Goal: Obtain resource: Obtain resource

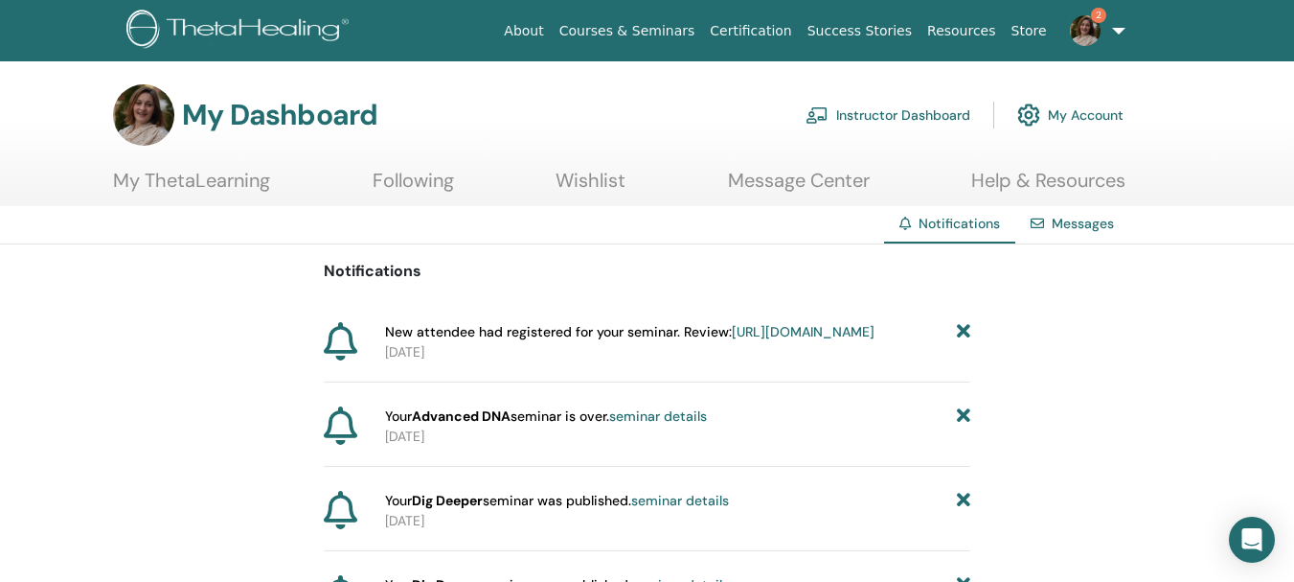
click at [874, 114] on link "Instructor Dashboard" at bounding box center [888, 115] width 165 height 42
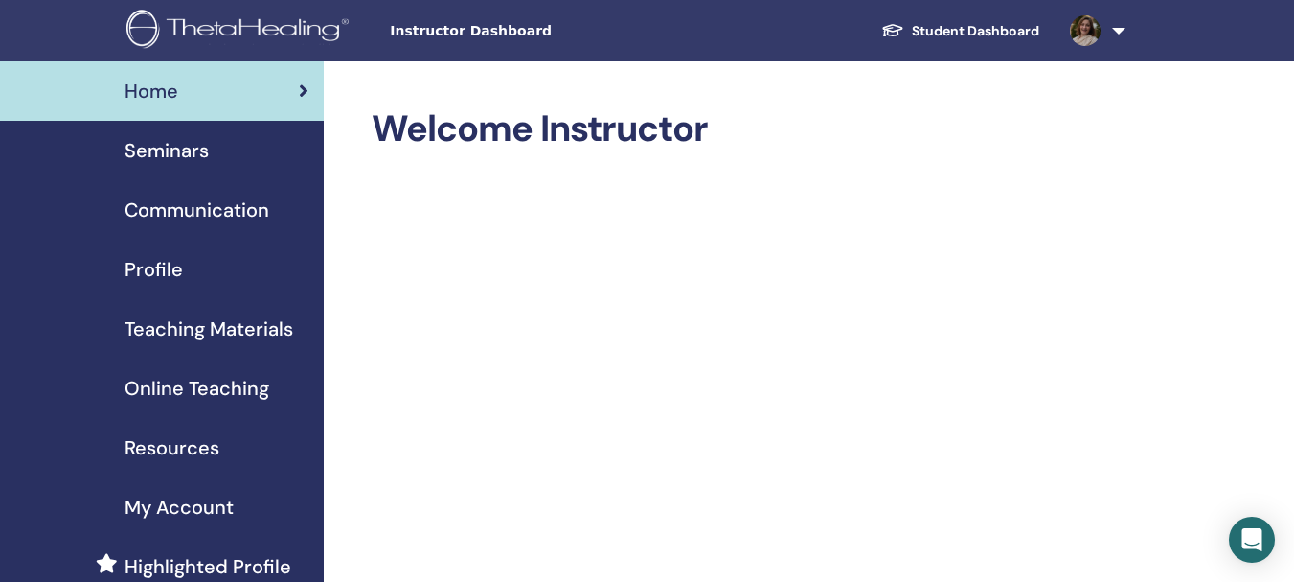
click at [922, 34] on link "Student Dashboard" at bounding box center [960, 30] width 189 height 35
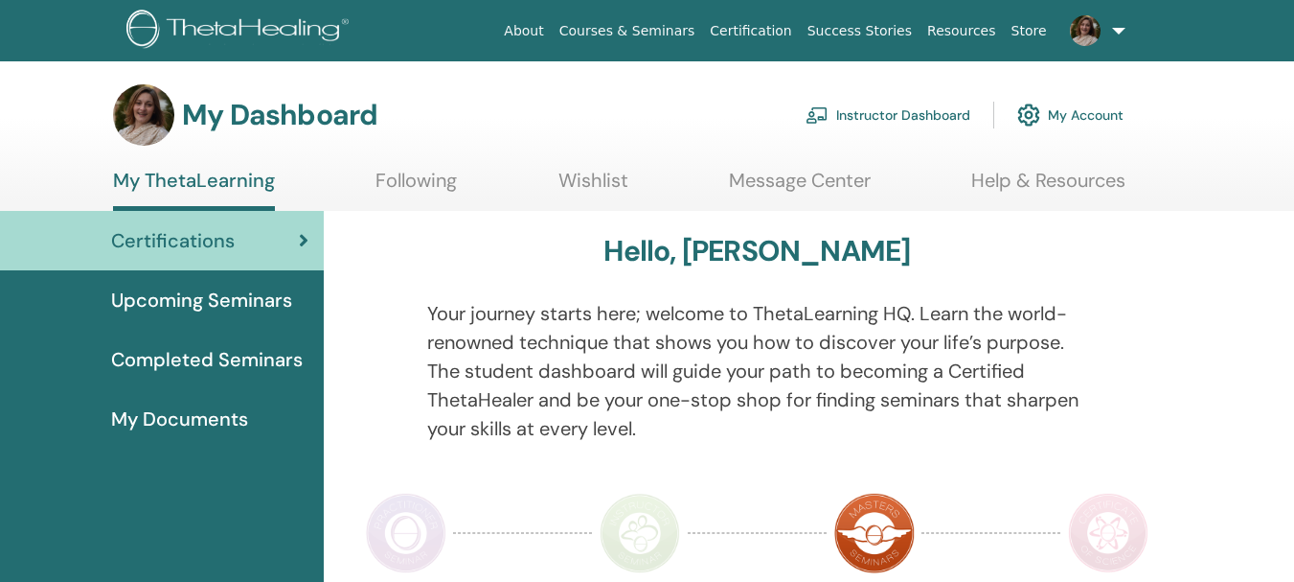
click at [1029, 178] on link "Help & Resources" at bounding box center [1048, 187] width 154 height 37
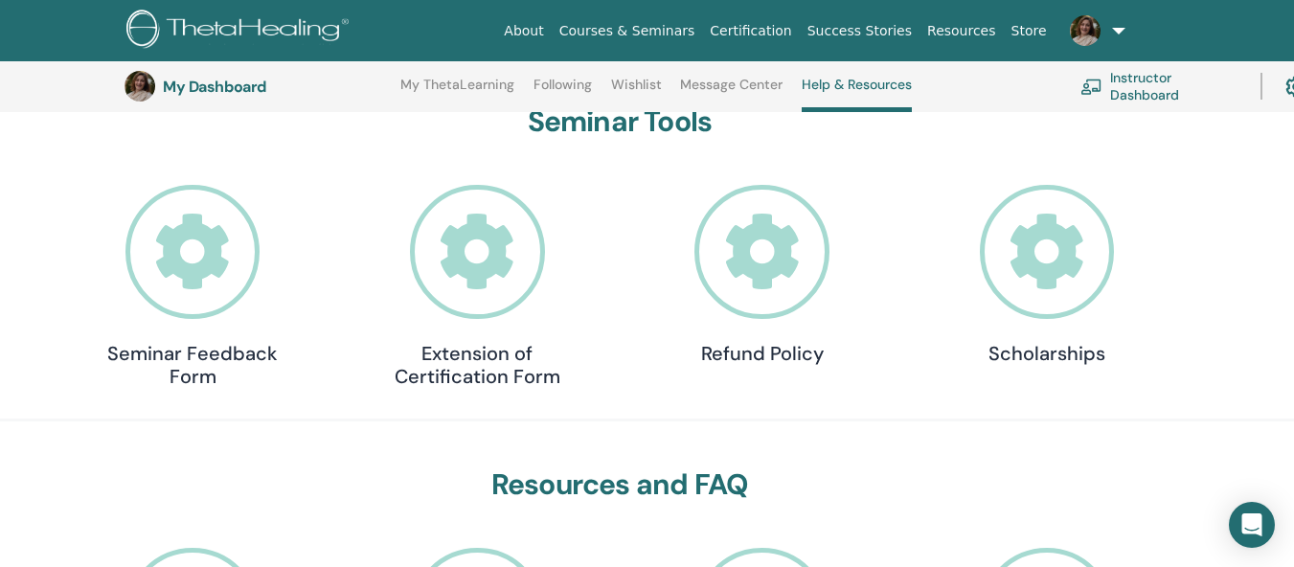
scroll to position [204, 0]
click at [1293, 363] on html "About Courses & Seminars Certification Success Stories Resources Store MM Miles…" at bounding box center [647, 79] width 1294 height 567
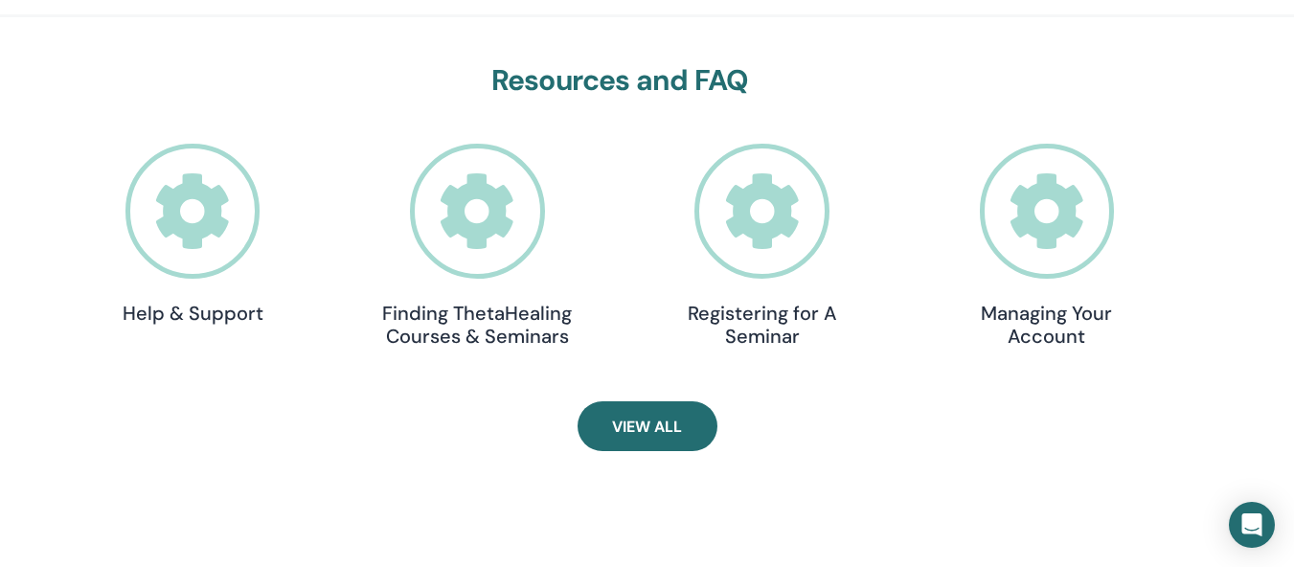
scroll to position [626, 0]
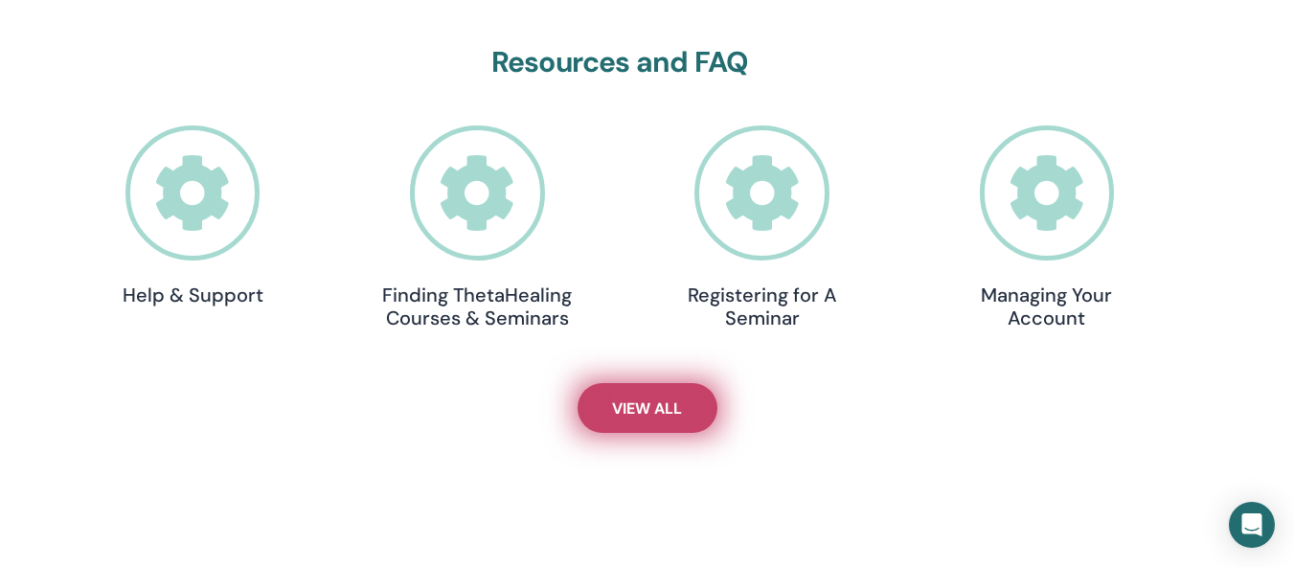
click at [674, 402] on span "View All" at bounding box center [647, 409] width 70 height 20
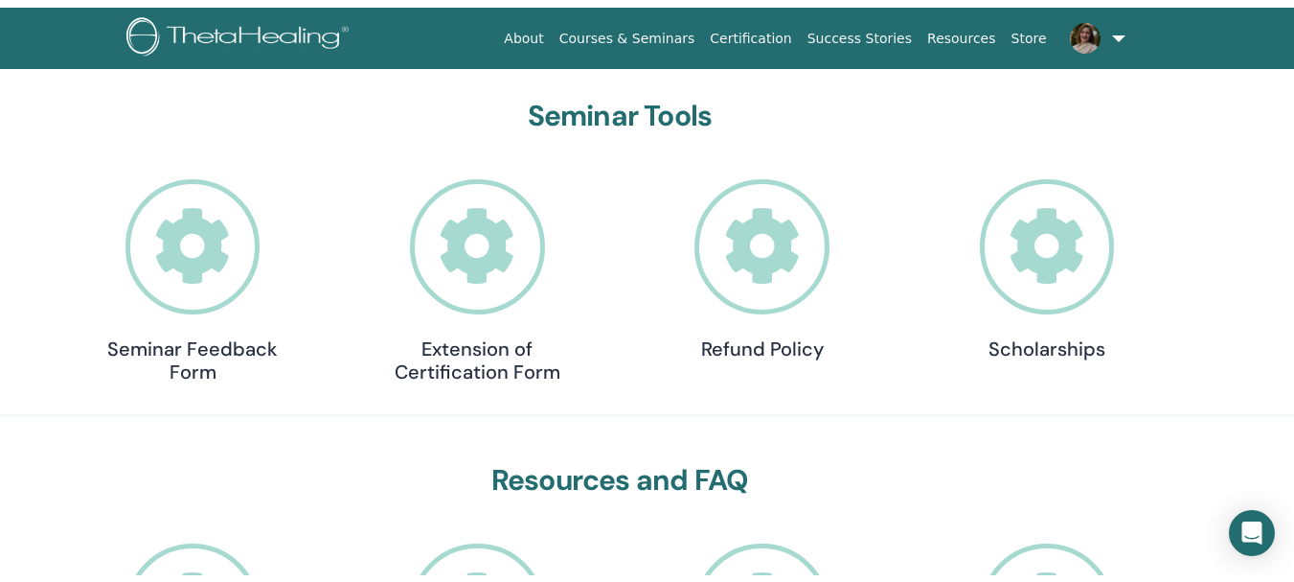
scroll to position [24, 0]
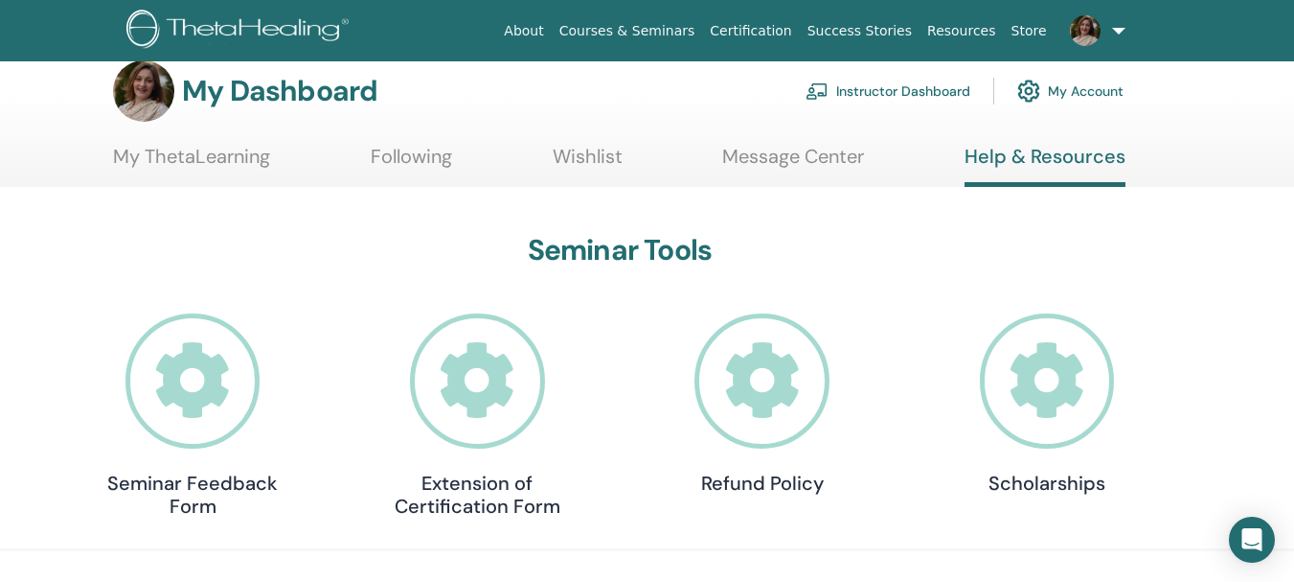
click at [1018, 35] on link "Store" at bounding box center [1029, 30] width 51 height 35
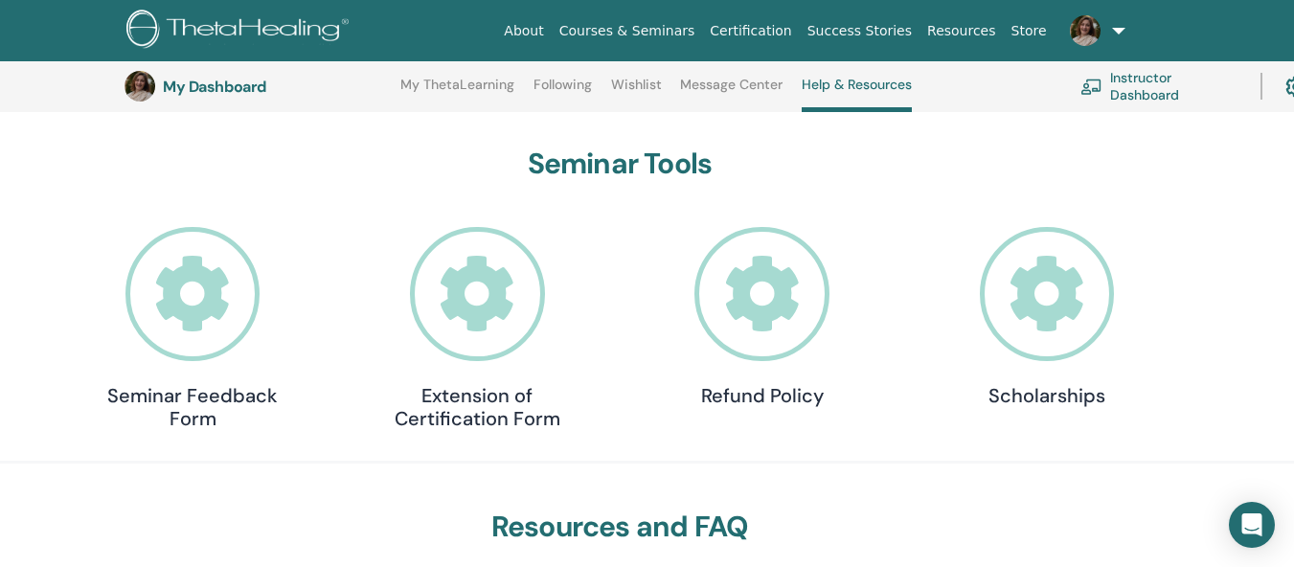
scroll to position [139, 0]
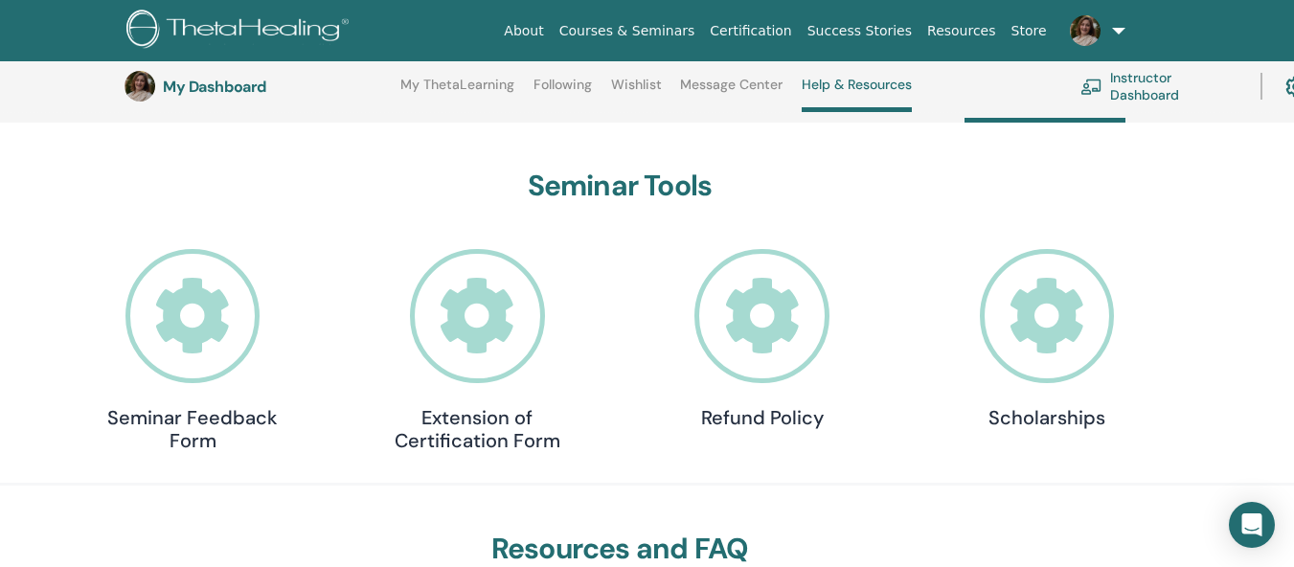
click at [966, 35] on link "Resources" at bounding box center [962, 30] width 84 height 35
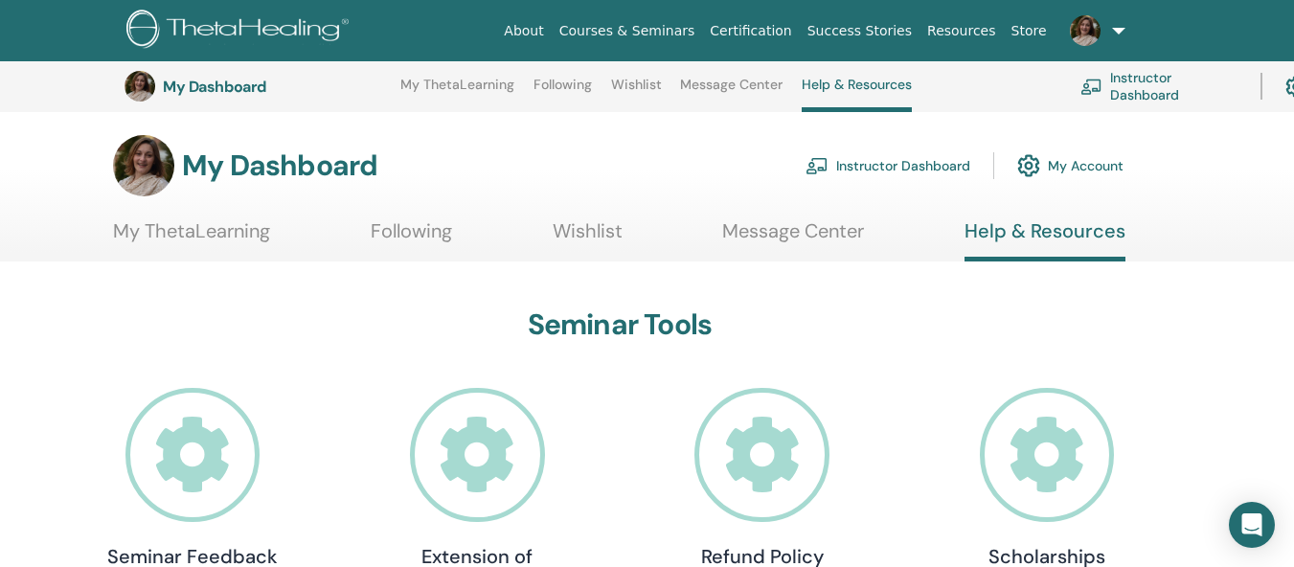
scroll to position [190, 0]
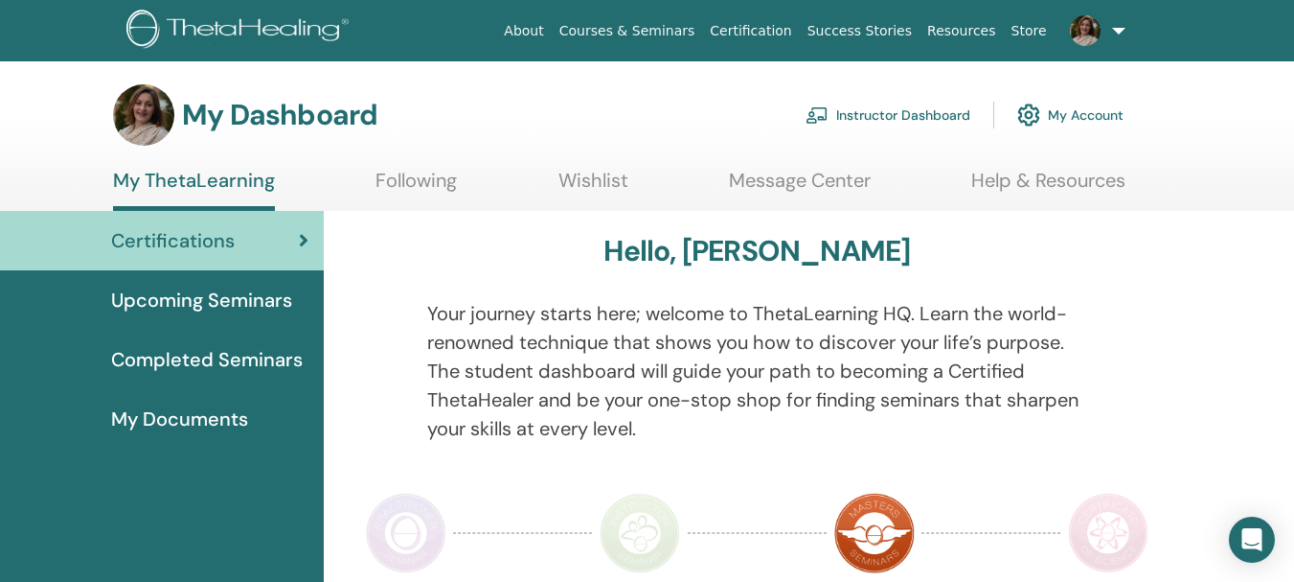
click at [857, 120] on link "Instructor Dashboard" at bounding box center [888, 115] width 165 height 42
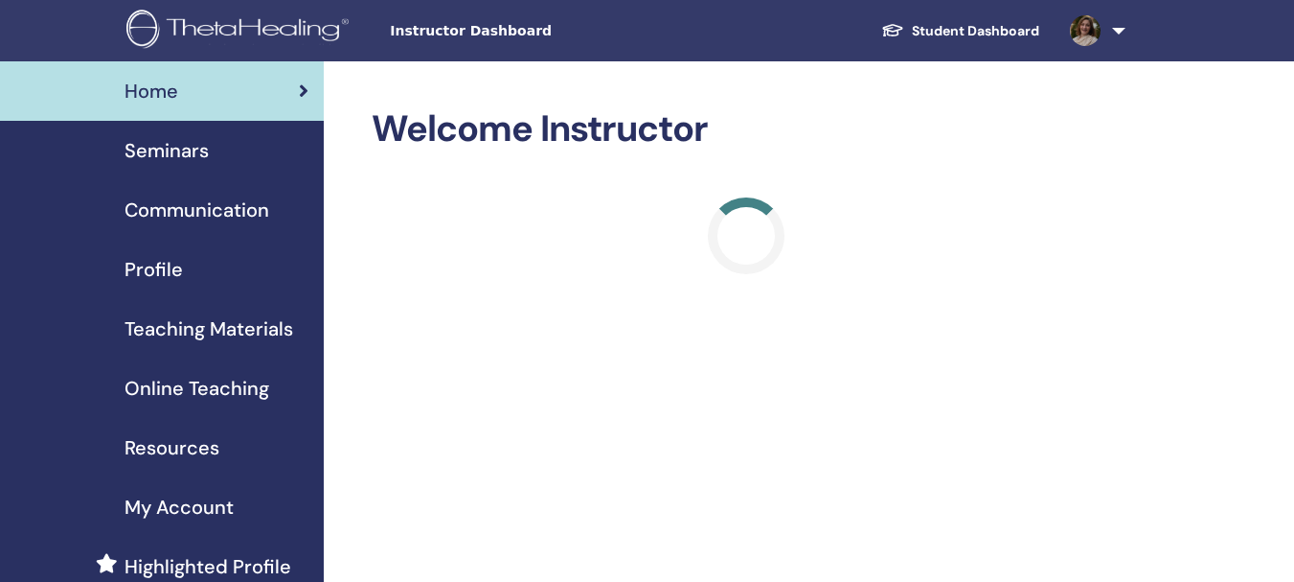
click at [192, 446] on span "Resources" at bounding box center [172, 447] width 95 height 29
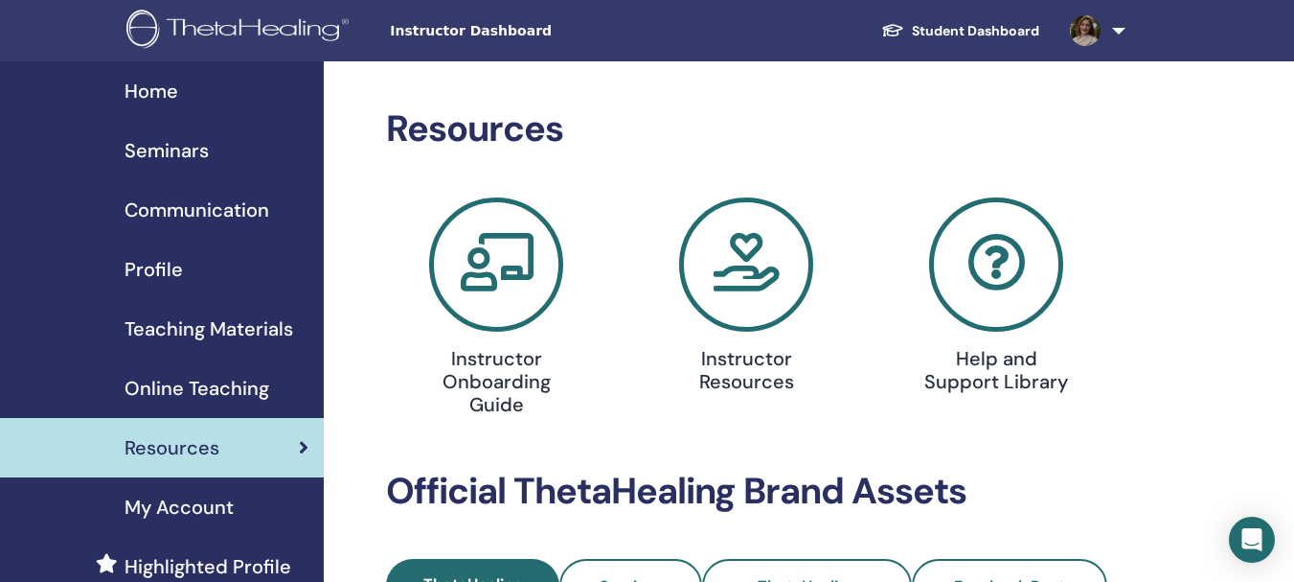
click at [263, 332] on span "Teaching Materials" at bounding box center [209, 328] width 169 height 29
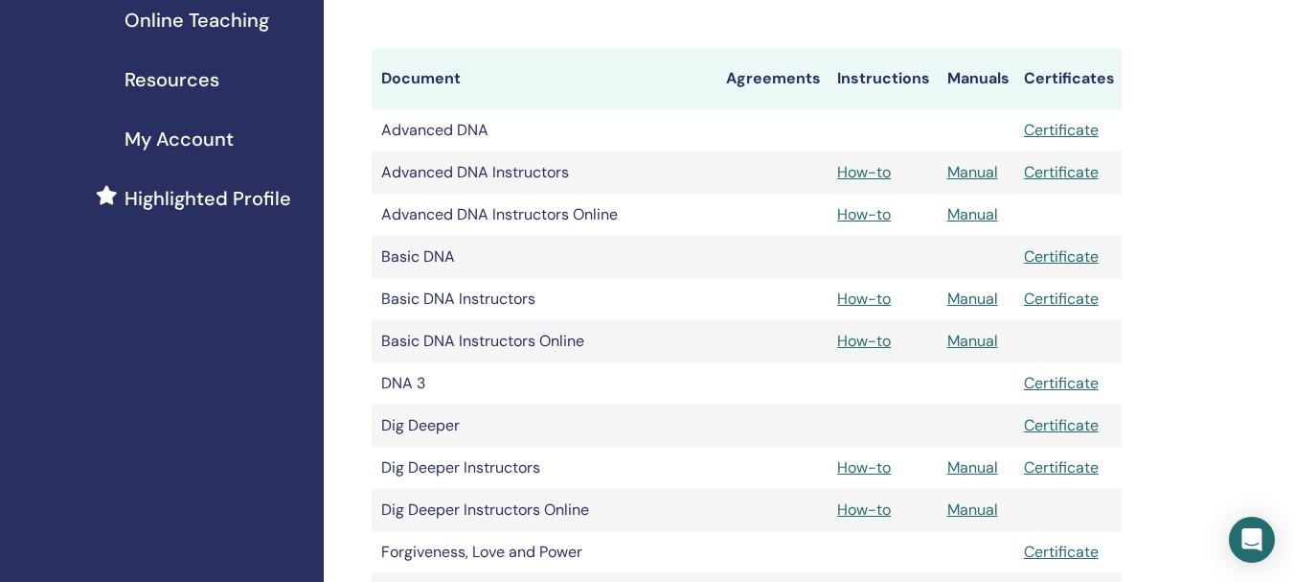
scroll to position [402, 0]
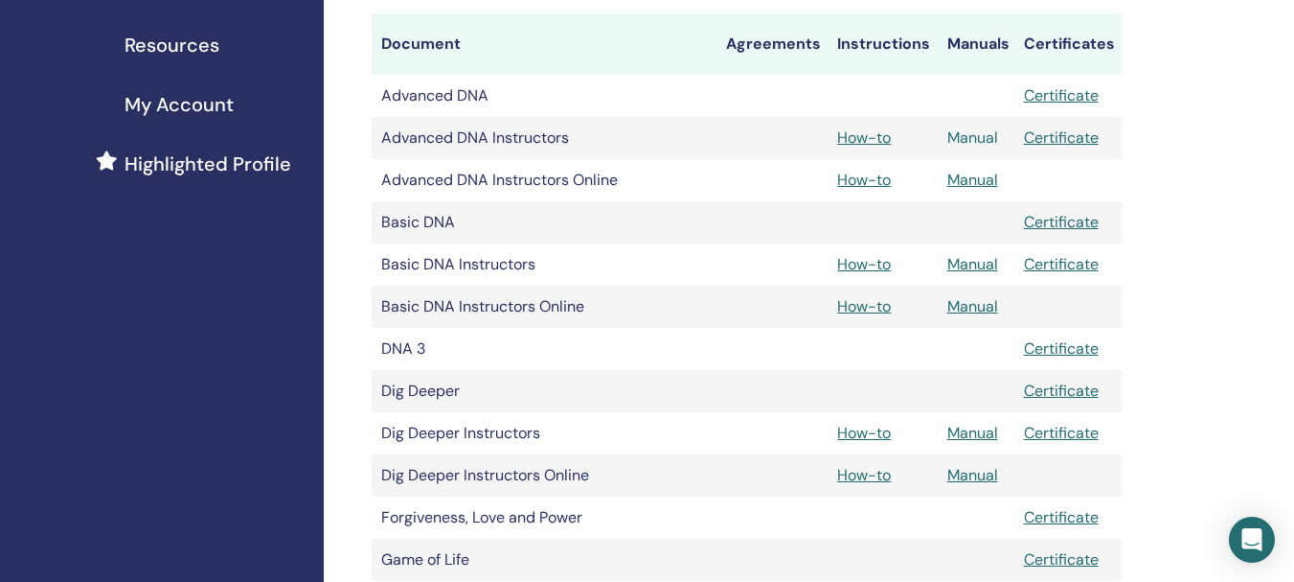
click at [981, 142] on link "Manual" at bounding box center [973, 137] width 51 height 20
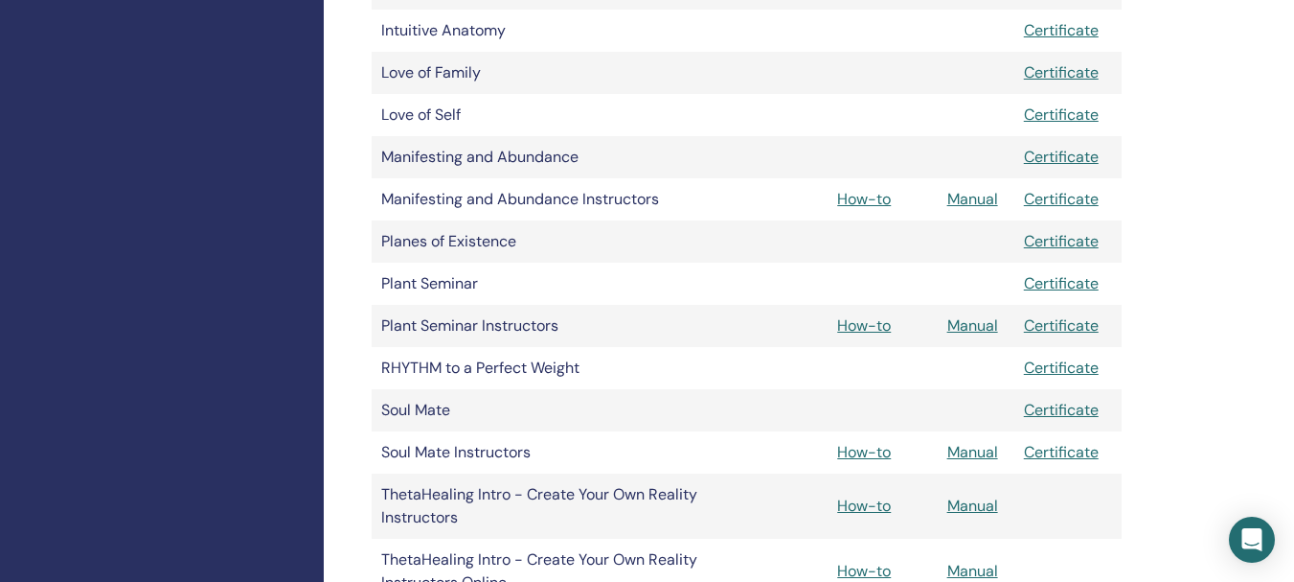
scroll to position [982, 0]
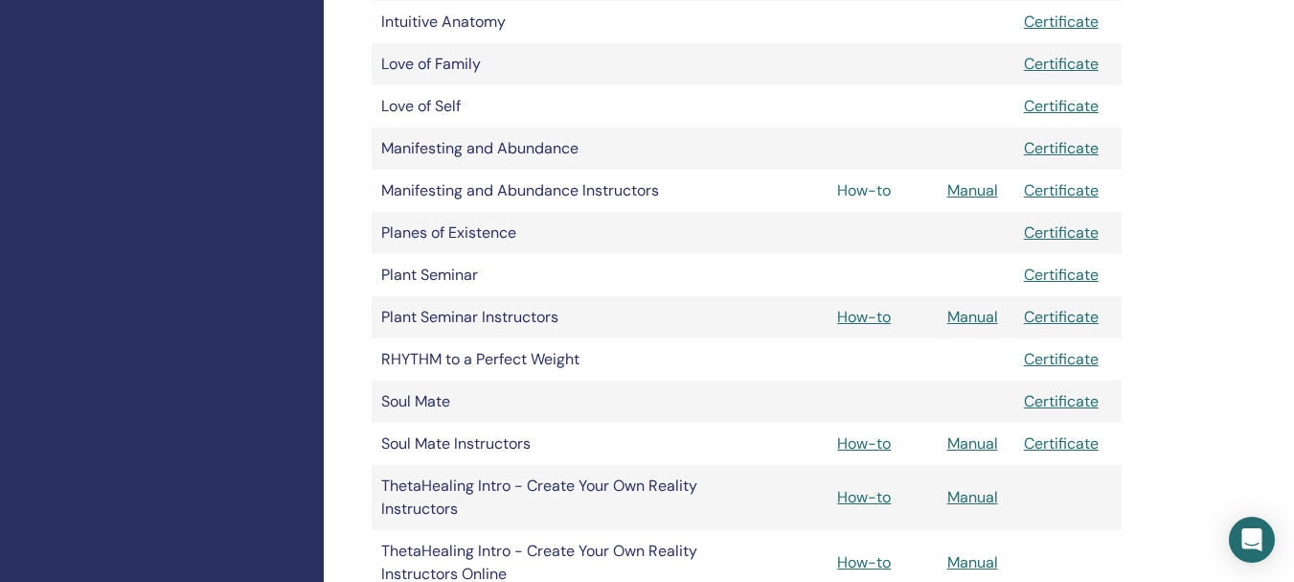
click at [859, 190] on link "How-to" at bounding box center [864, 190] width 54 height 20
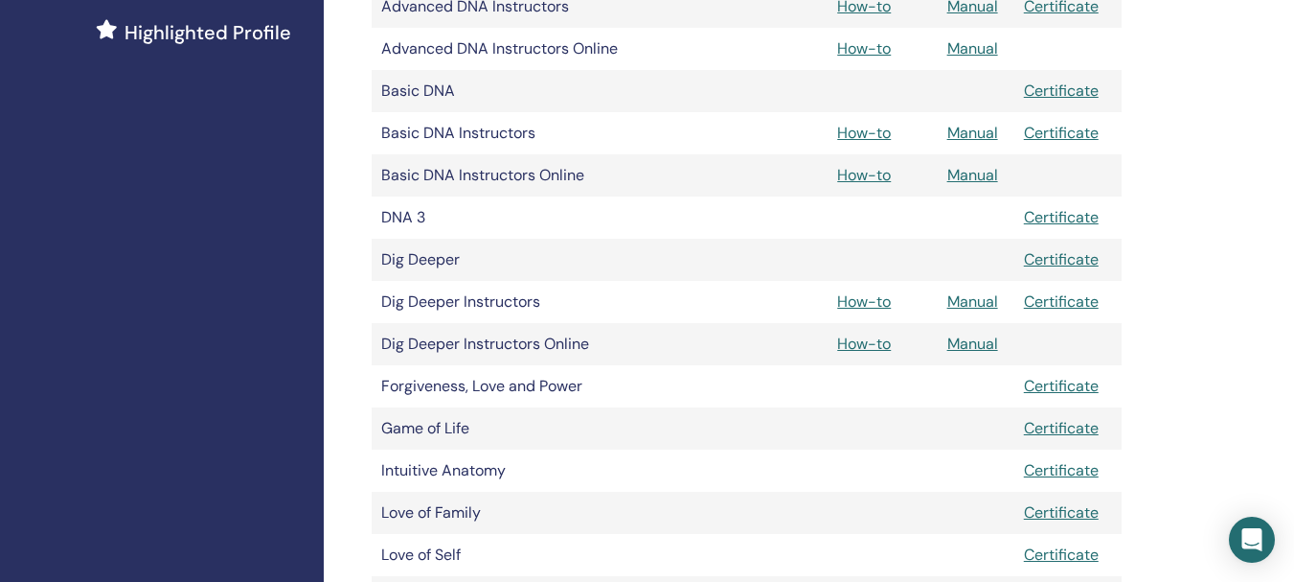
scroll to position [529, 0]
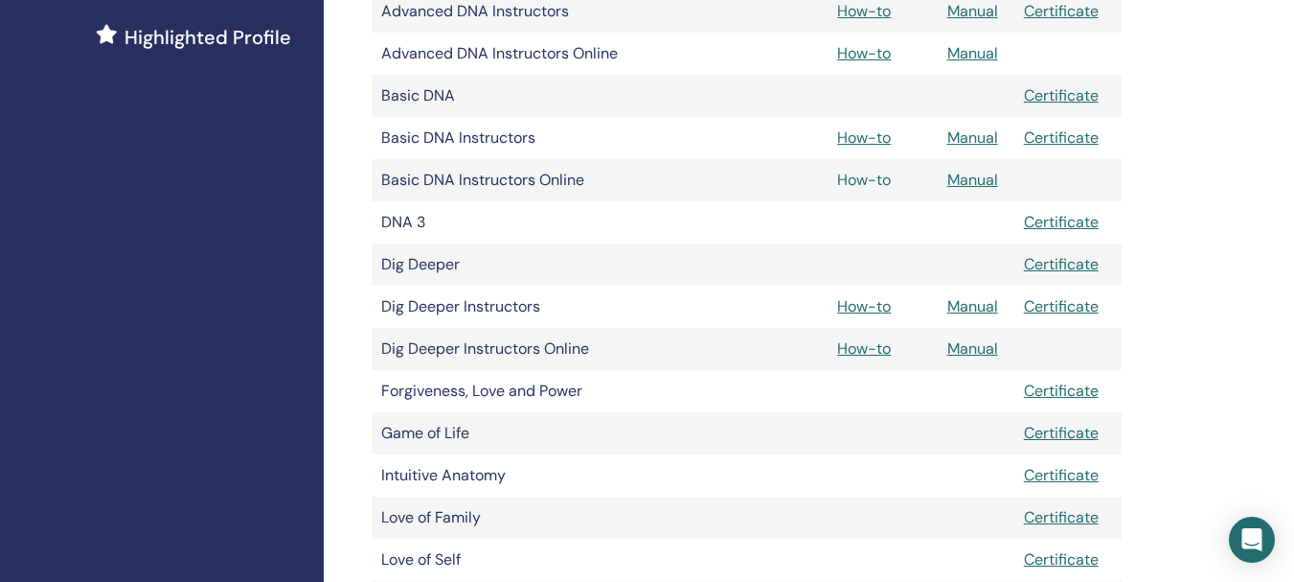
click at [864, 183] on link "How-to" at bounding box center [864, 180] width 54 height 20
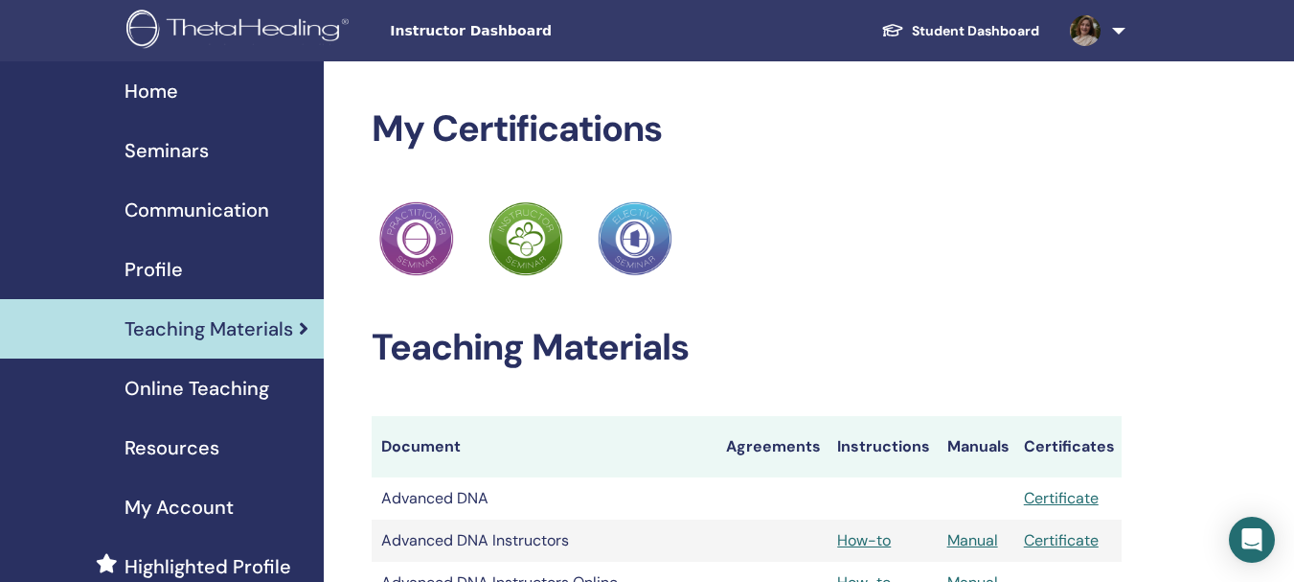
scroll to position [529, 0]
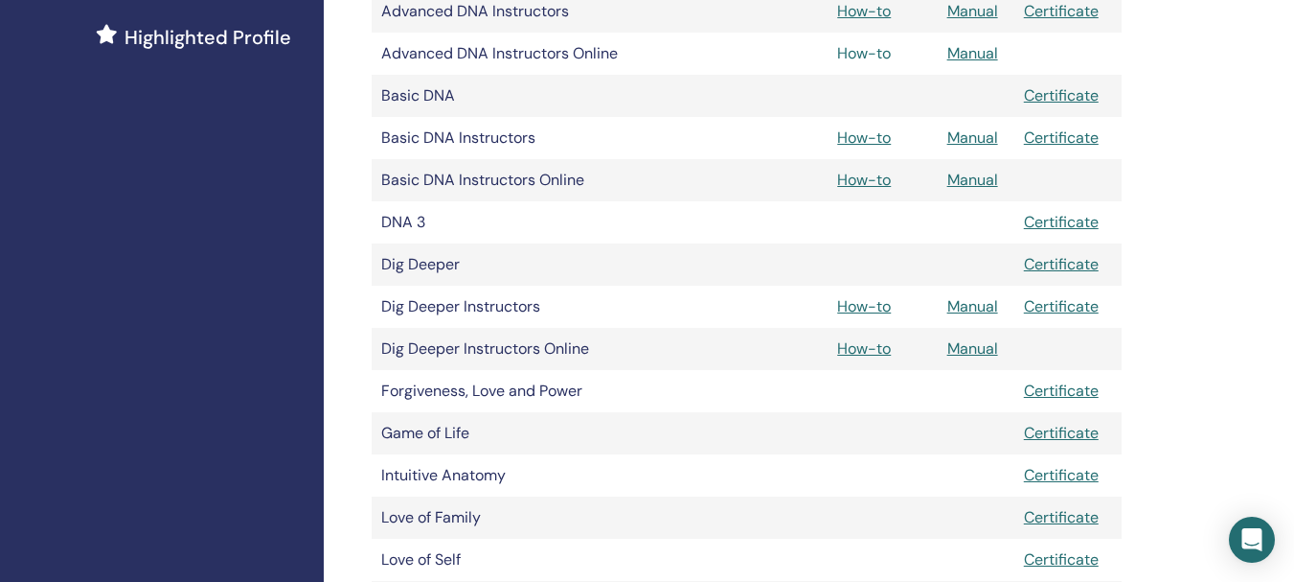
click at [857, 50] on link "How-to" at bounding box center [864, 53] width 54 height 20
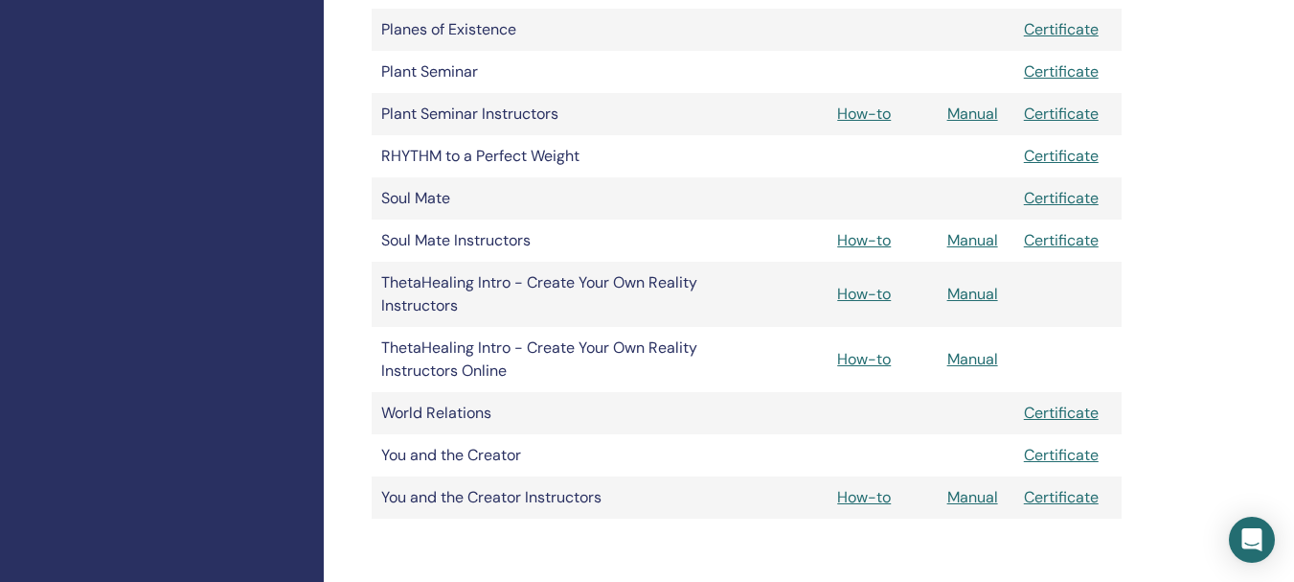
scroll to position [1189, 0]
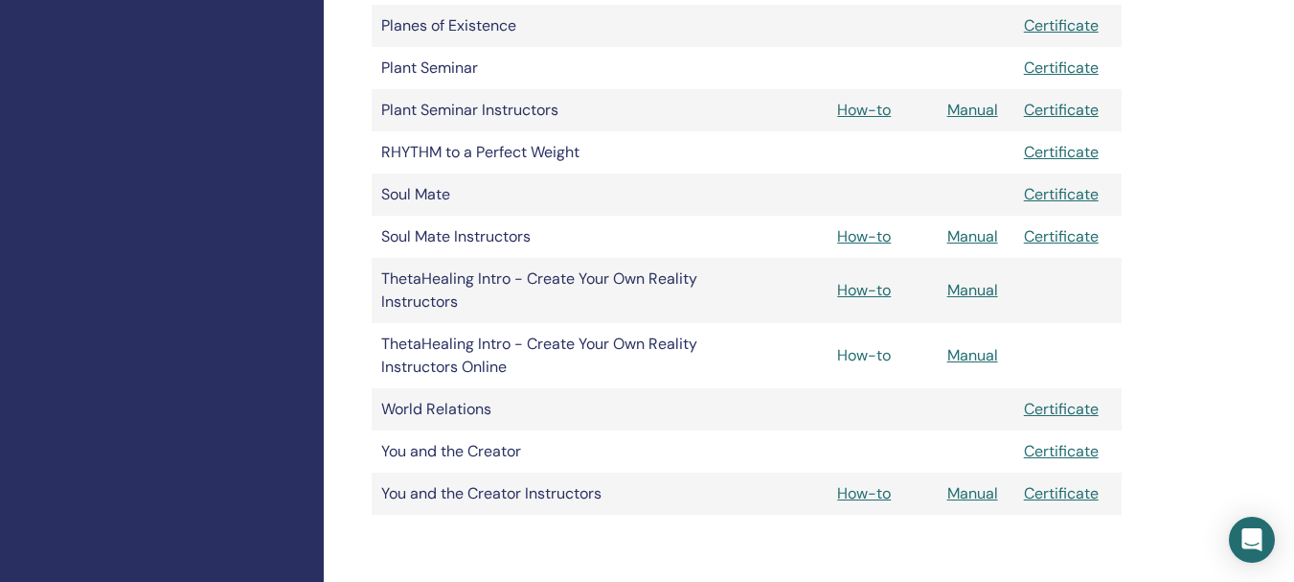
click at [857, 357] on link "How-to" at bounding box center [864, 355] width 54 height 20
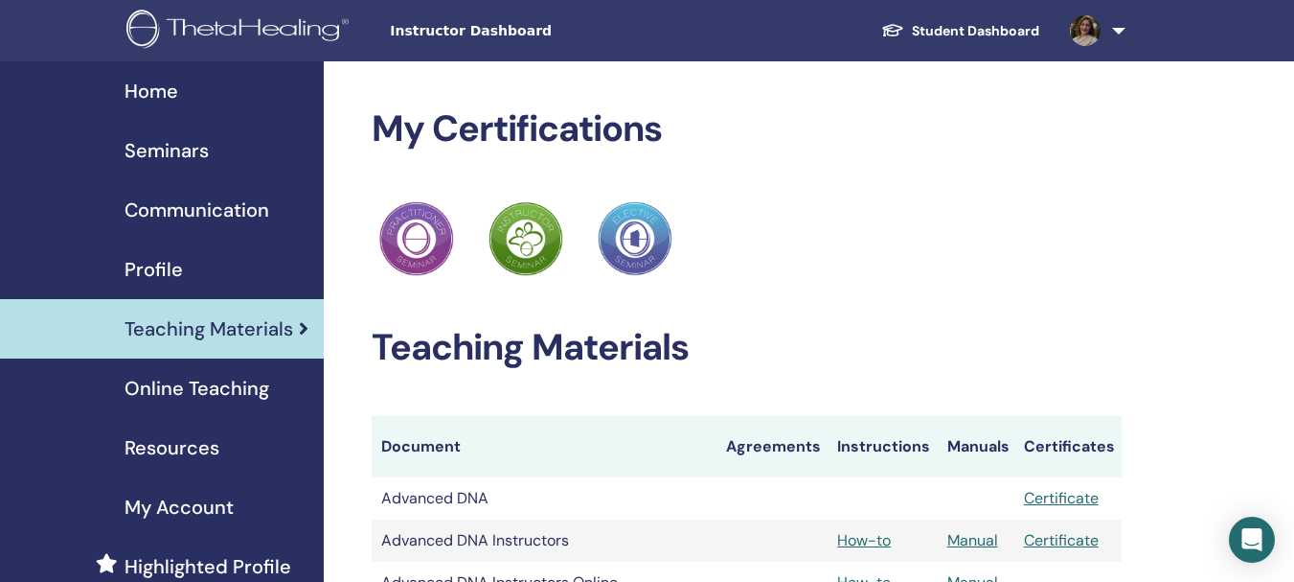
scroll to position [1189, 0]
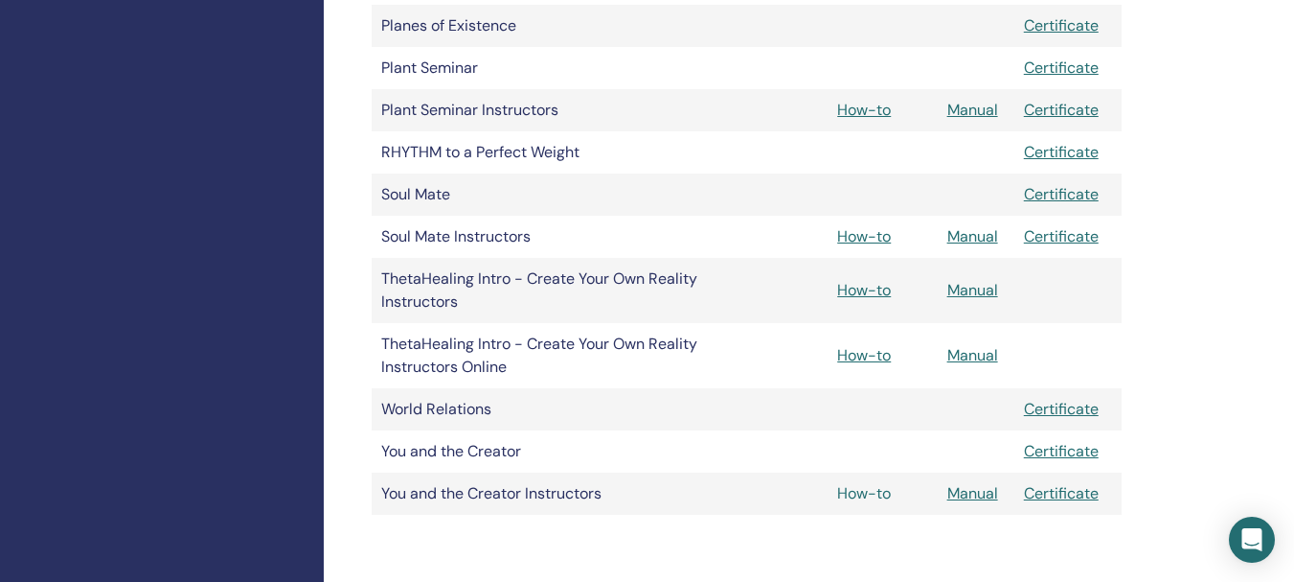
click at [856, 492] on link "How-to" at bounding box center [864, 493] width 54 height 20
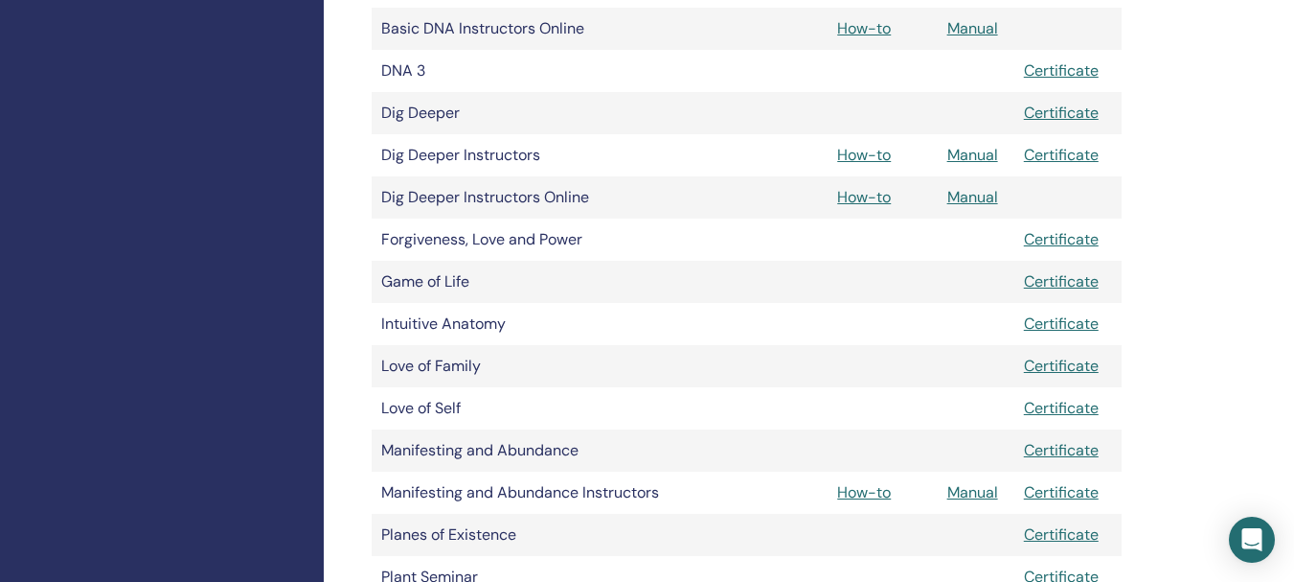
scroll to position [171, 0]
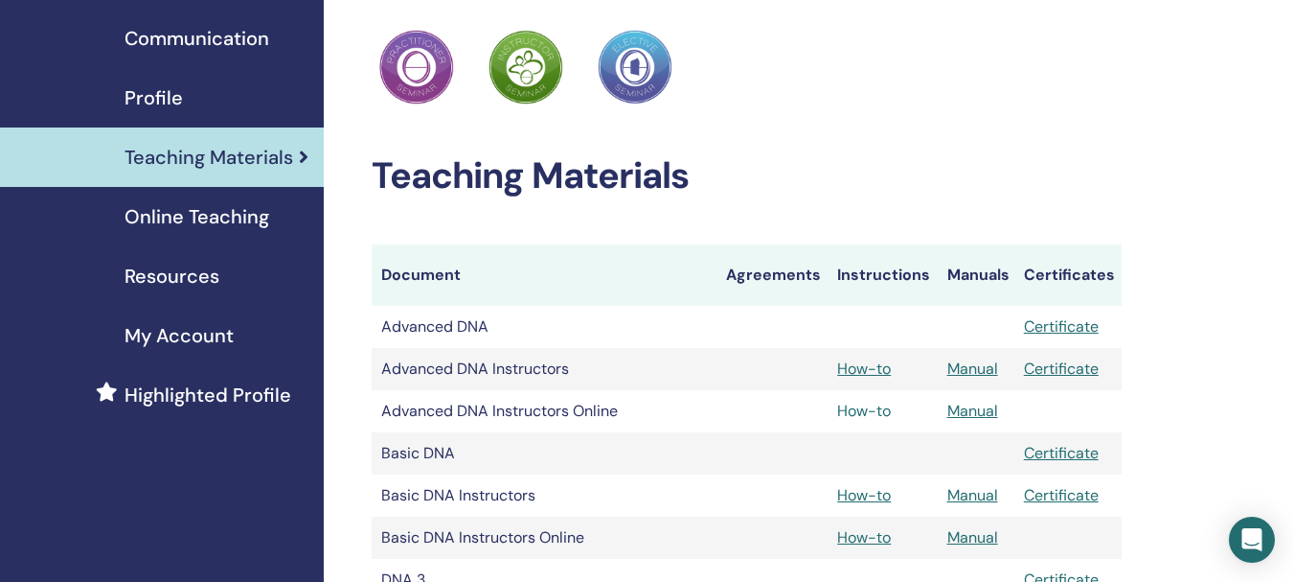
click at [855, 409] on link "How-to" at bounding box center [864, 410] width 54 height 20
